Goal: Navigation & Orientation: Go to known website

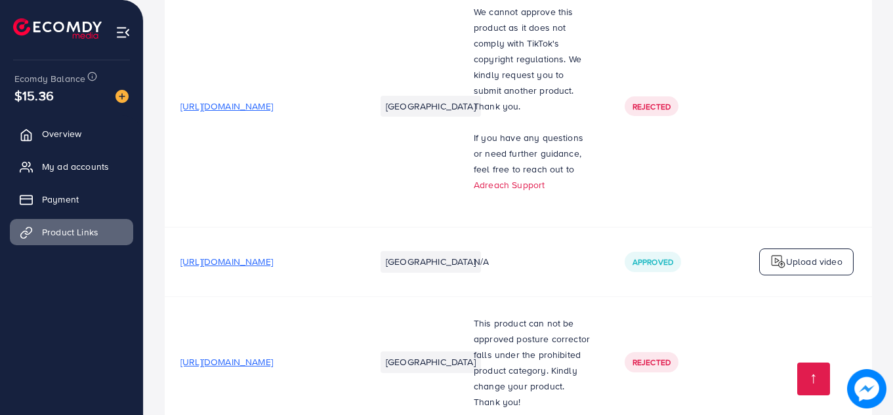
scroll to position [5652, 0]
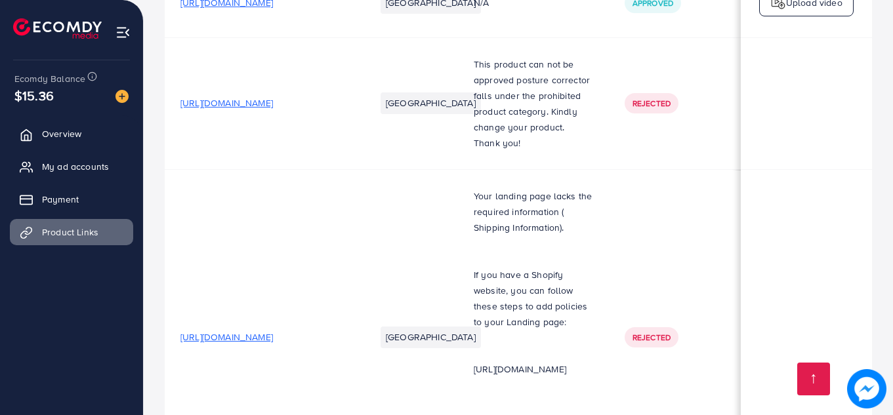
scroll to position [5652, 0]
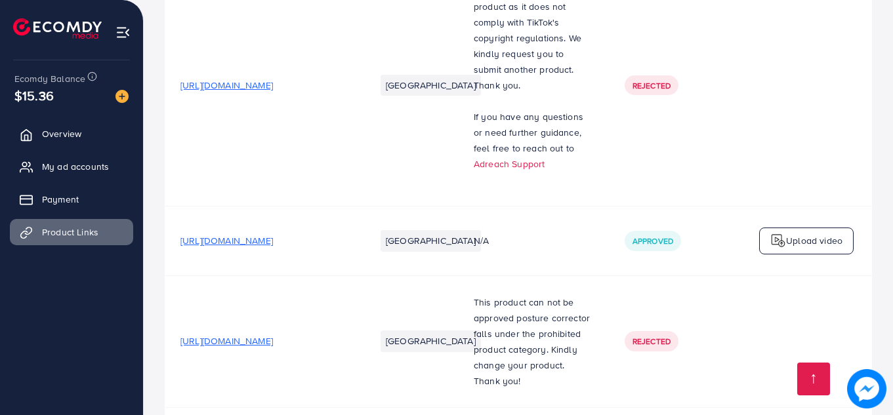
scroll to position [5652, 0]
